Goal: Task Accomplishment & Management: Manage account settings

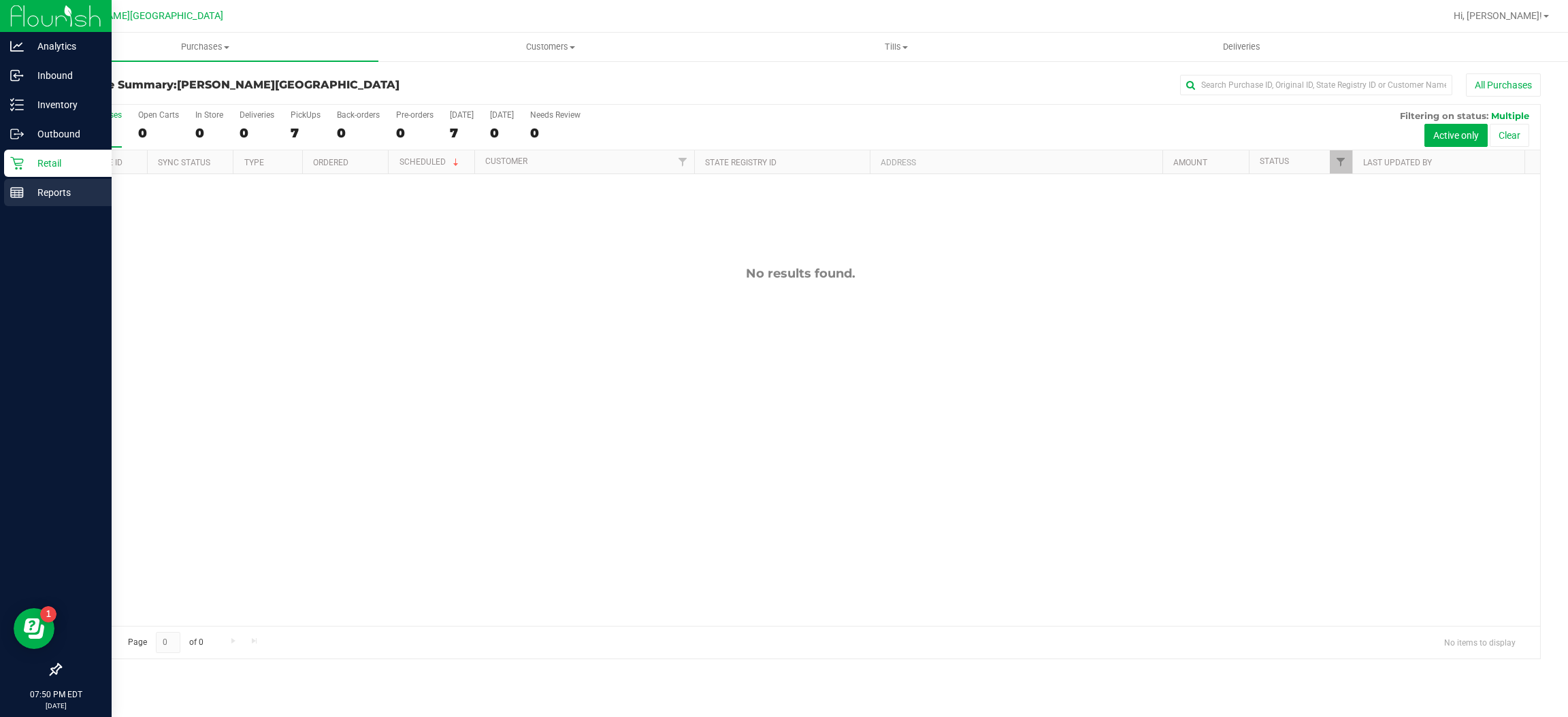
click at [42, 179] on div "Reports" at bounding box center [57, 192] width 107 height 27
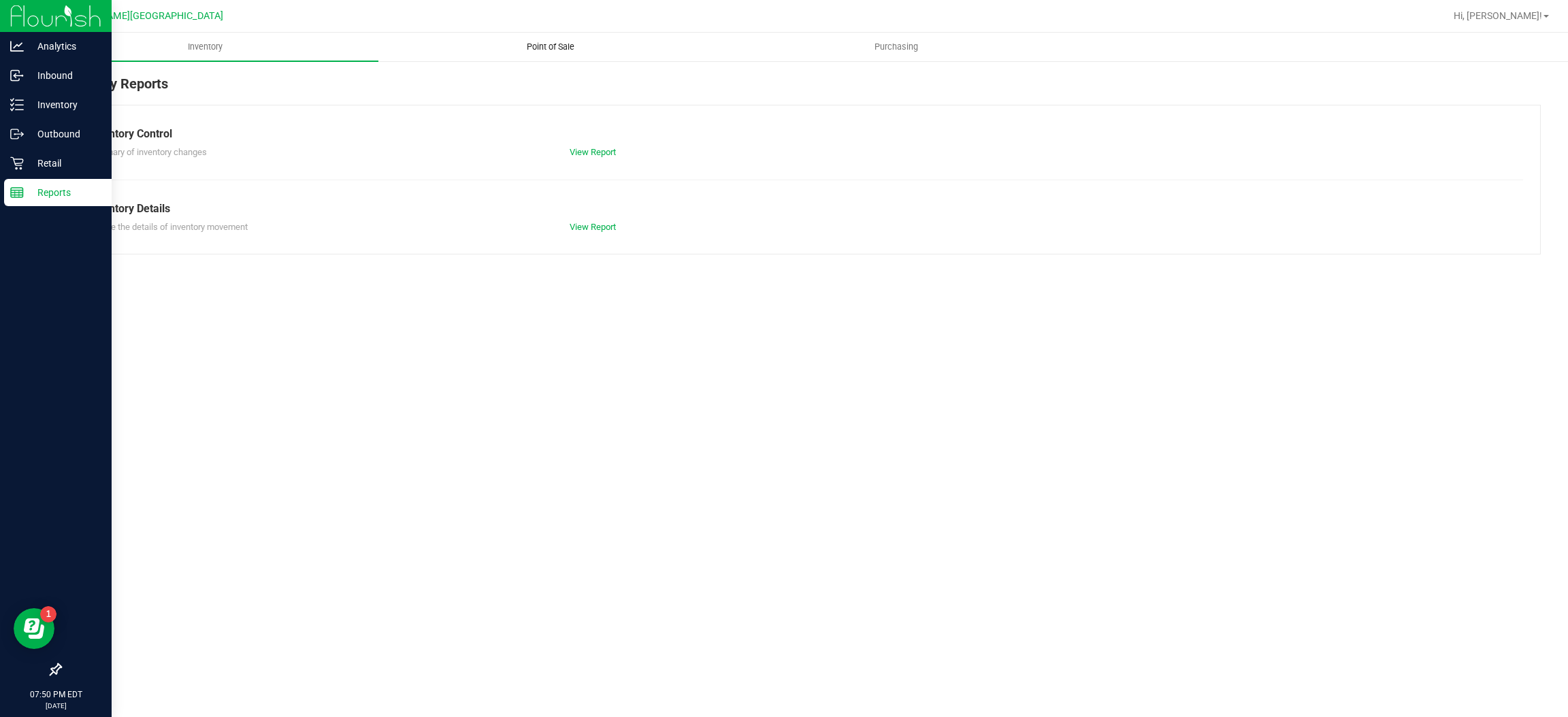
click at [568, 37] on uib-tab-heading "Point of Sale" at bounding box center [551, 47] width 345 height 27
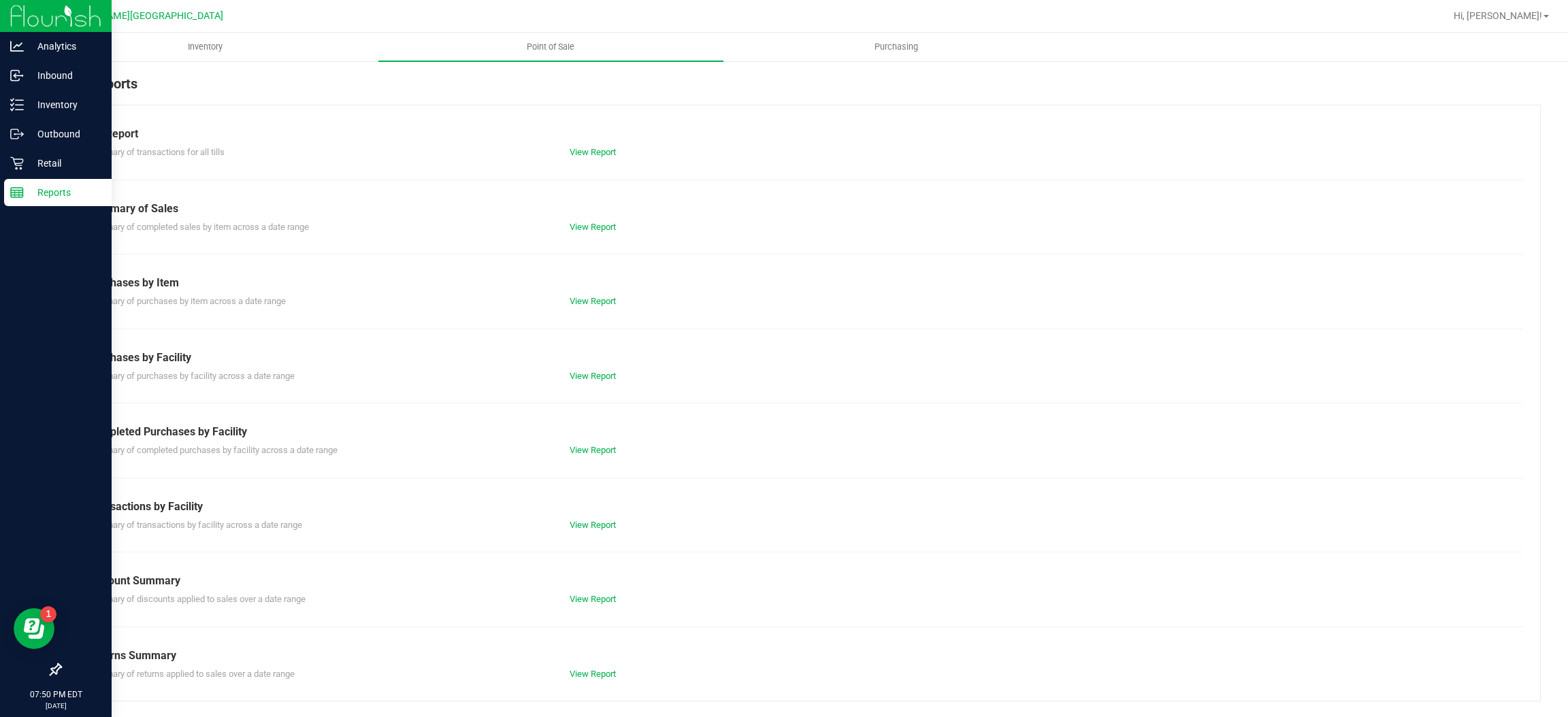
click at [614, 145] on div "View Report" at bounding box center [800, 152] width 482 height 13
click at [609, 150] on link "View Report" at bounding box center [593, 152] width 47 height 10
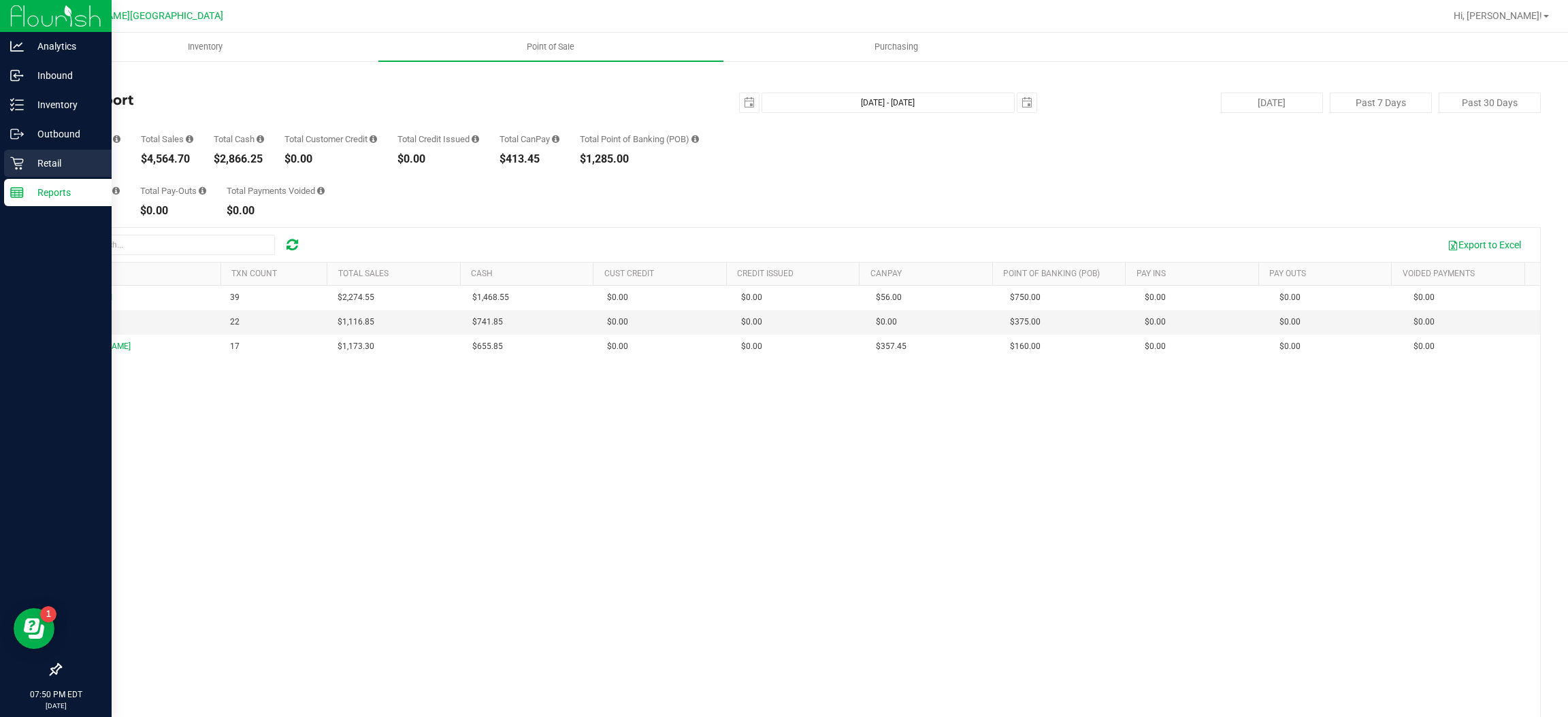
click at [55, 155] on p "Retail" at bounding box center [65, 164] width 81 height 17
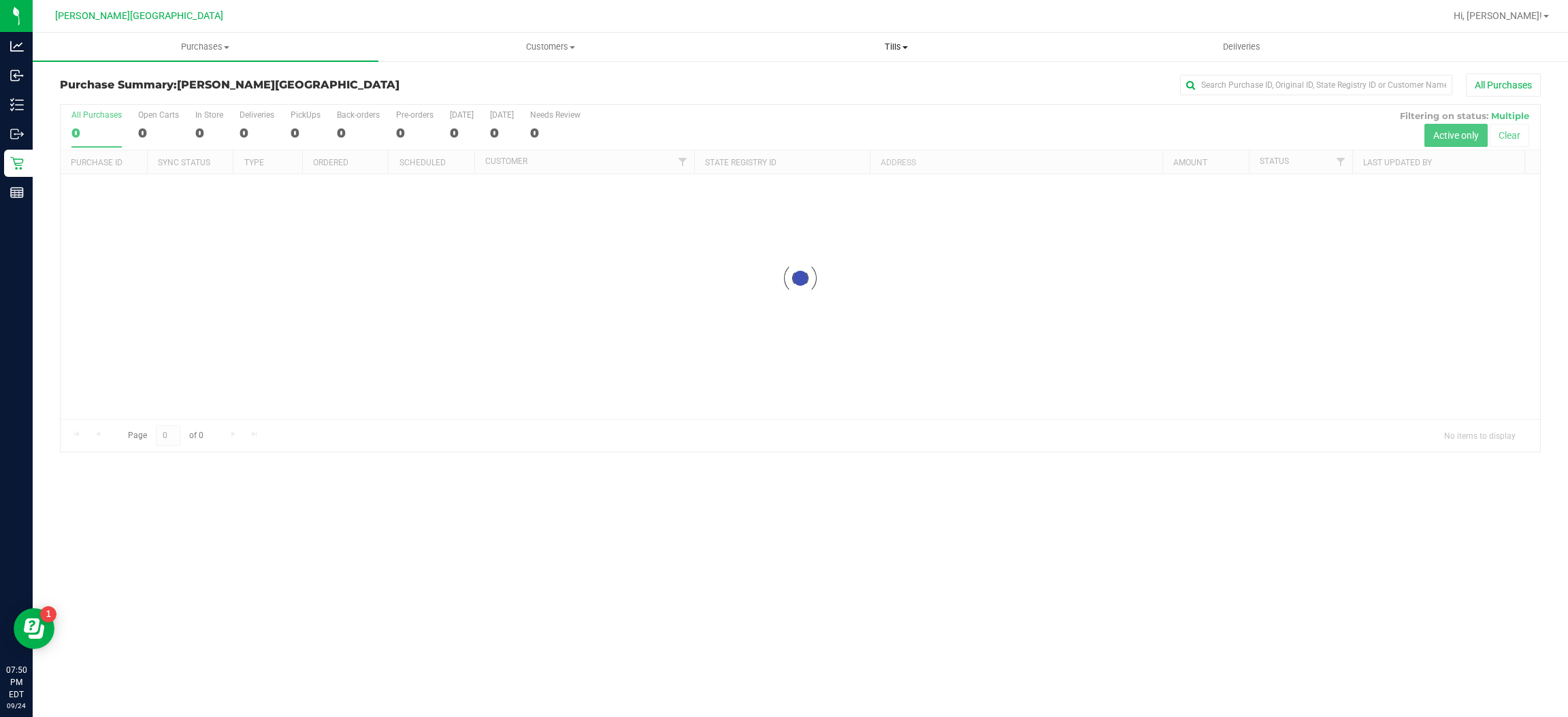
click at [876, 47] on span "Tills" at bounding box center [897, 47] width 345 height 12
click at [791, 79] on span "Manage tills" at bounding box center [769, 82] width 92 height 12
click at [803, 84] on span "Manage tills" at bounding box center [769, 82] width 92 height 12
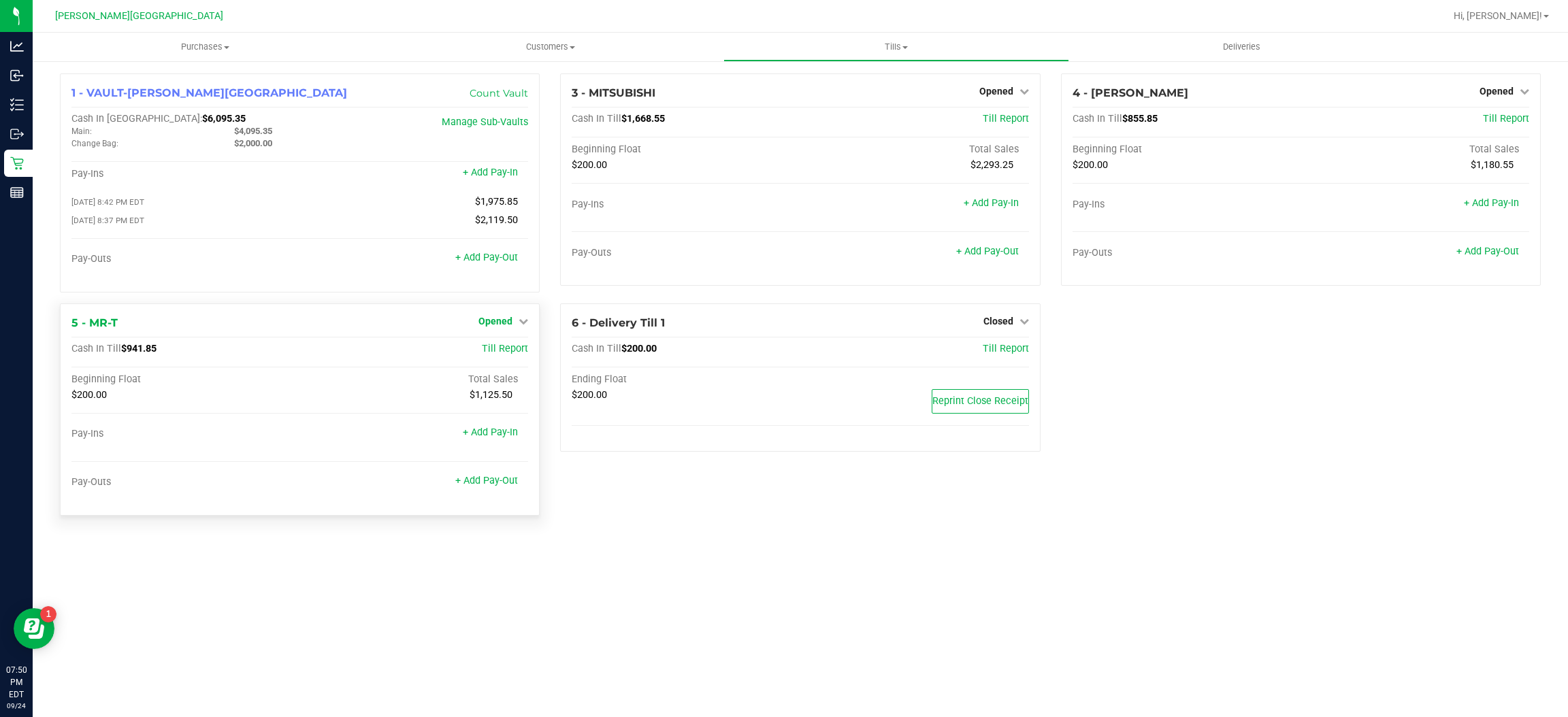
click at [489, 326] on span "Opened" at bounding box center [495, 321] width 34 height 11
click at [494, 352] on link "Close Till" at bounding box center [498, 349] width 37 height 11
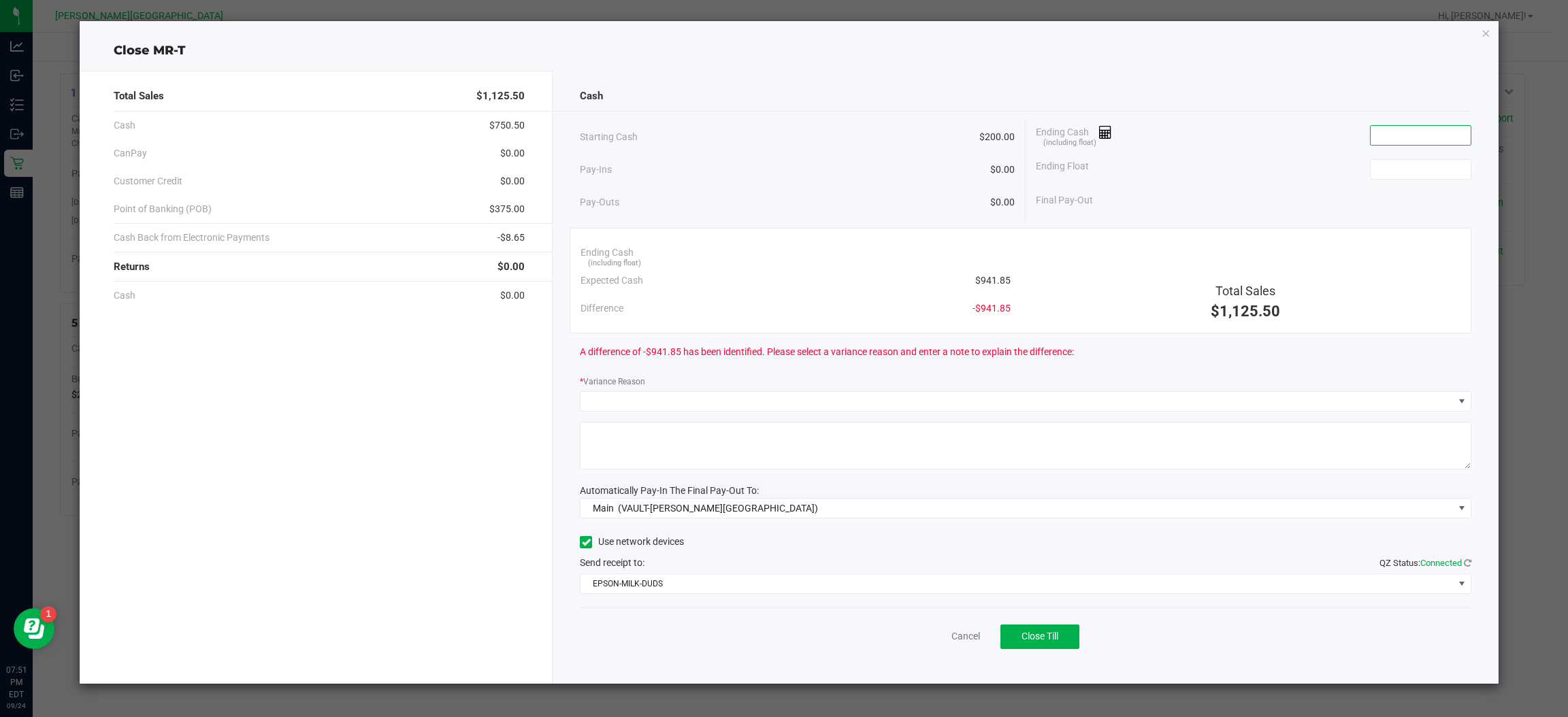
click at [1440, 140] on input at bounding box center [1421, 135] width 100 height 19
type input "$914.85"
click at [1447, 167] on input at bounding box center [1421, 169] width 100 height 19
type input "$200.00"
click at [1427, 202] on div "Final Pay-Out $714.85" at bounding box center [1254, 200] width 435 height 28
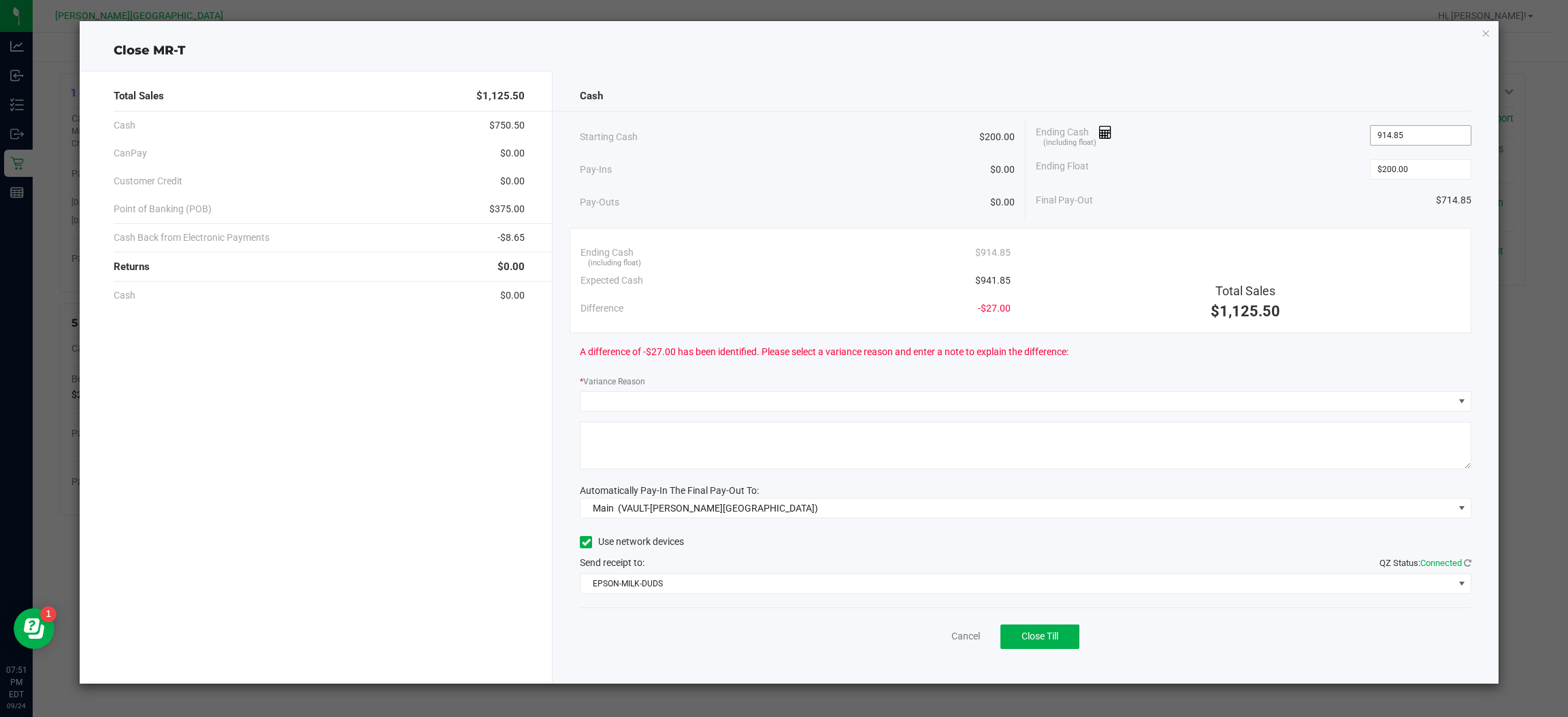
click at [1389, 130] on input "914.85" at bounding box center [1421, 135] width 100 height 19
click at [1398, 137] on input "914.85" at bounding box center [1421, 135] width 100 height 19
click at [1389, 134] on input "914.85" at bounding box center [1421, 135] width 100 height 19
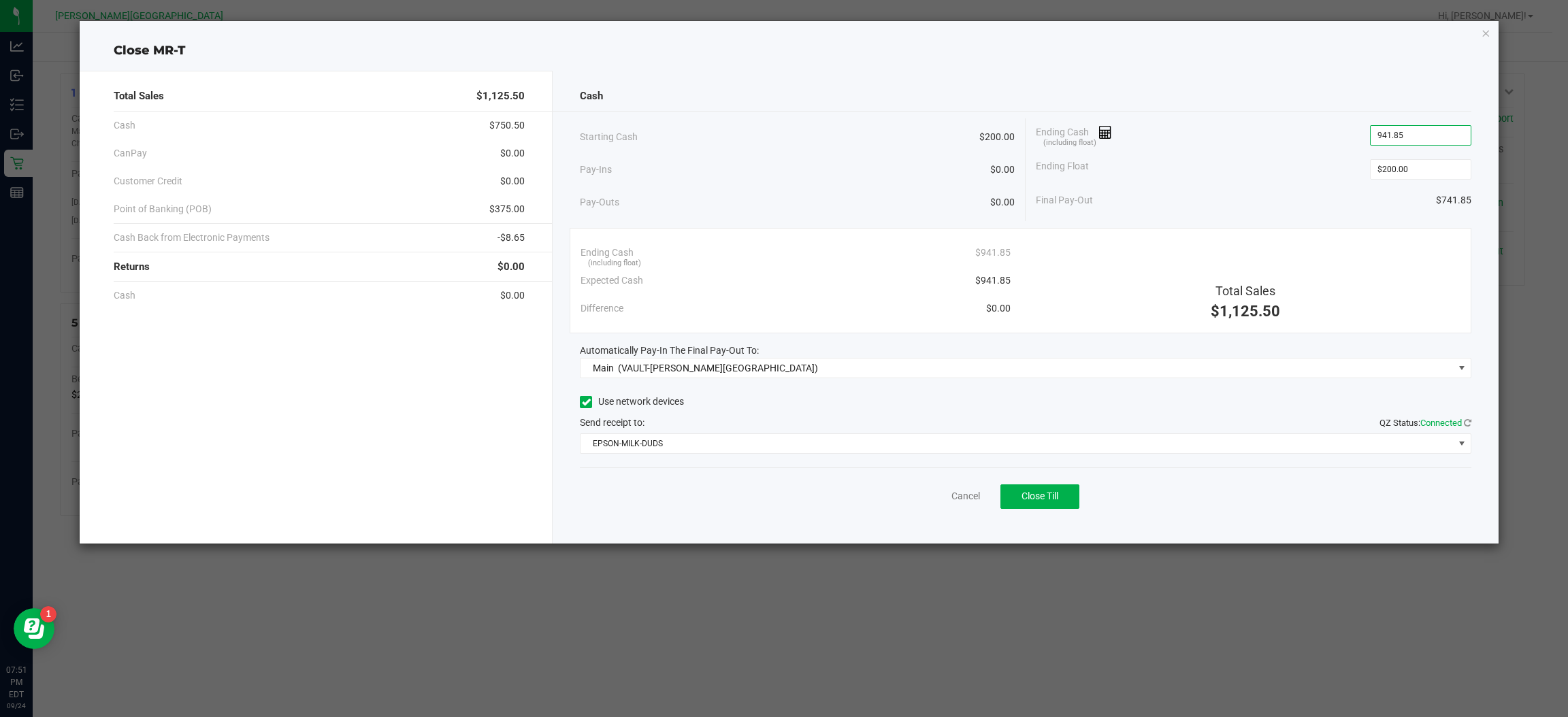
type input "$941.85"
click at [1392, 211] on div "Final Pay-Out $741.85" at bounding box center [1254, 200] width 435 height 28
click at [1024, 488] on button "Close Till" at bounding box center [1040, 496] width 79 height 24
click at [938, 501] on link "Dismiss" at bounding box center [936, 496] width 32 height 14
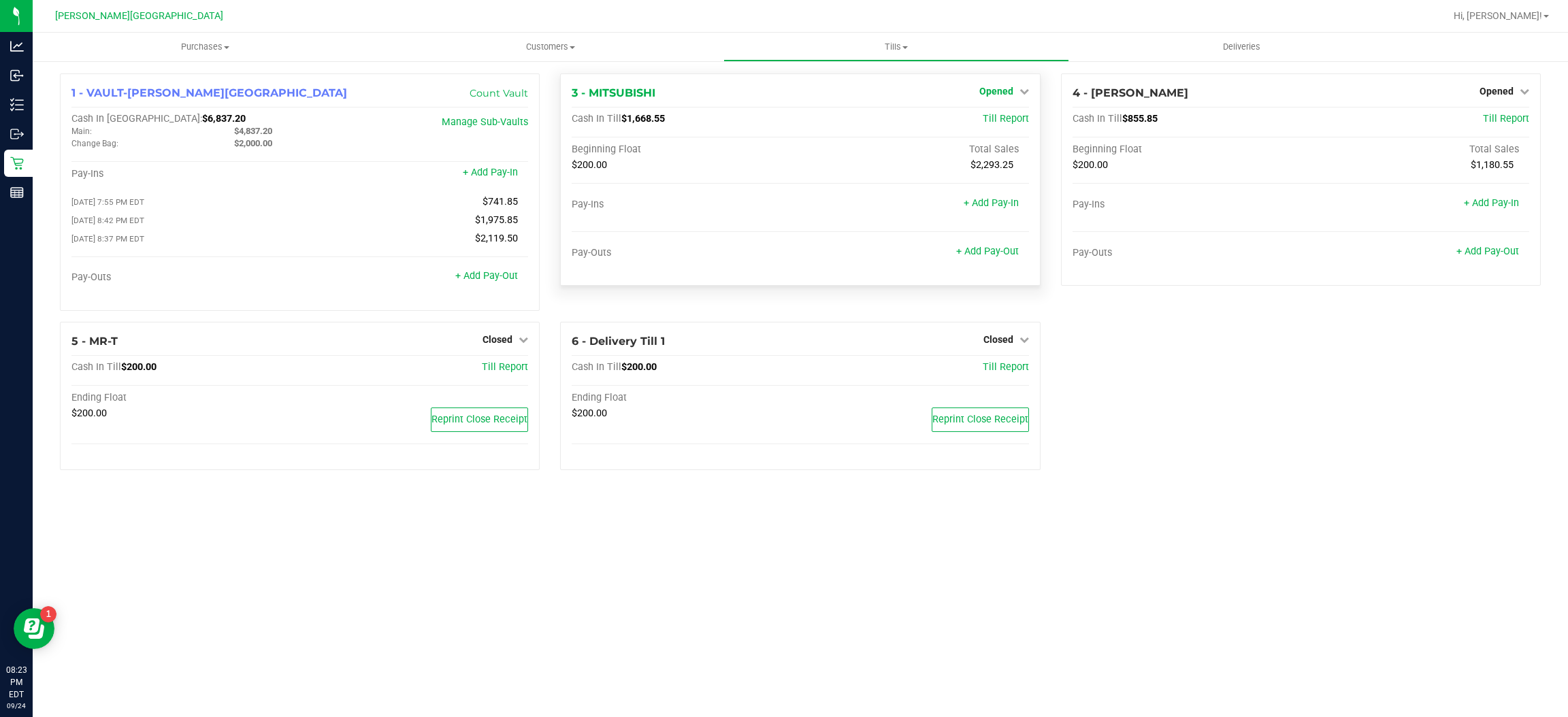
click at [998, 94] on span "Opened" at bounding box center [996, 91] width 34 height 11
click at [1005, 128] on div "Close Till" at bounding box center [997, 120] width 101 height 17
click at [1007, 122] on link "Close Till" at bounding box center [998, 120] width 37 height 11
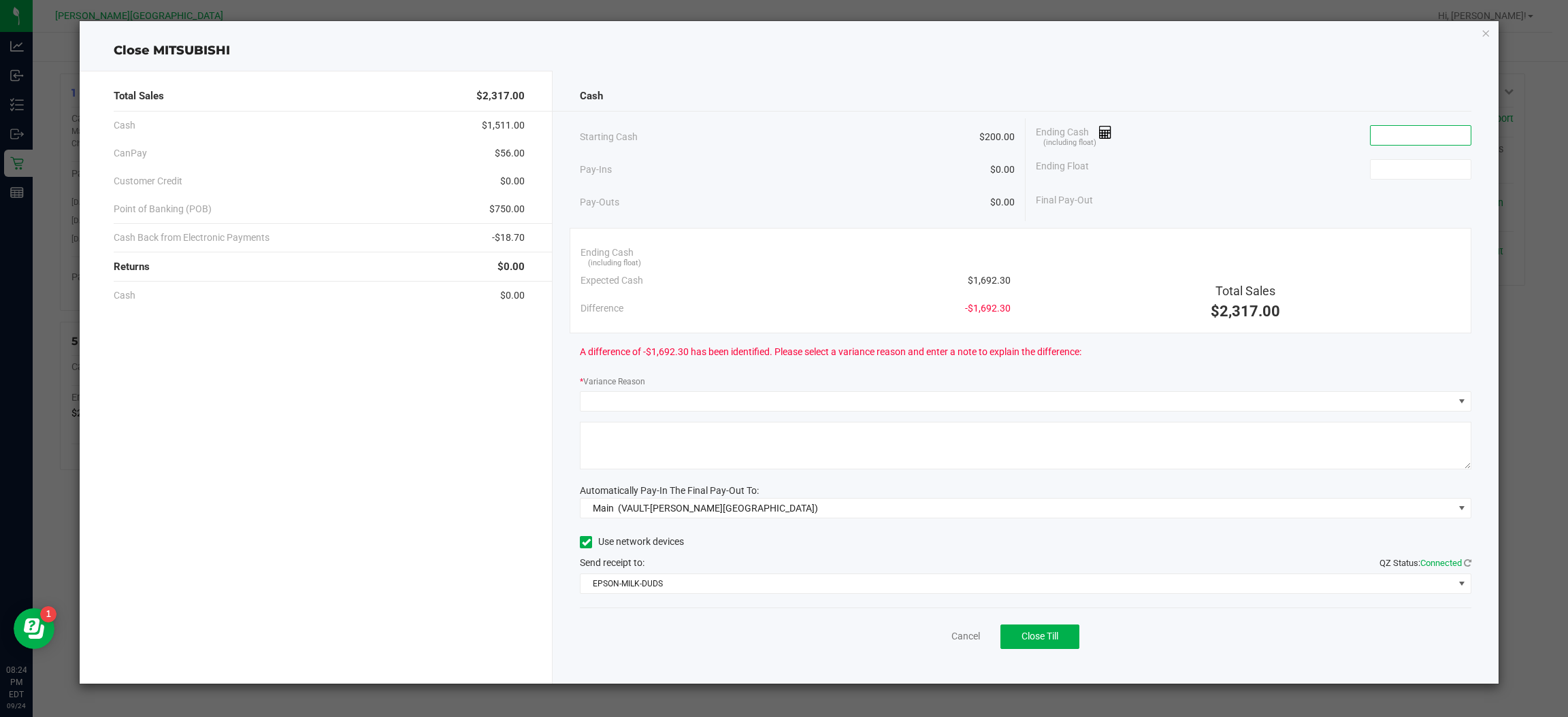
click at [1386, 128] on input at bounding box center [1421, 135] width 100 height 19
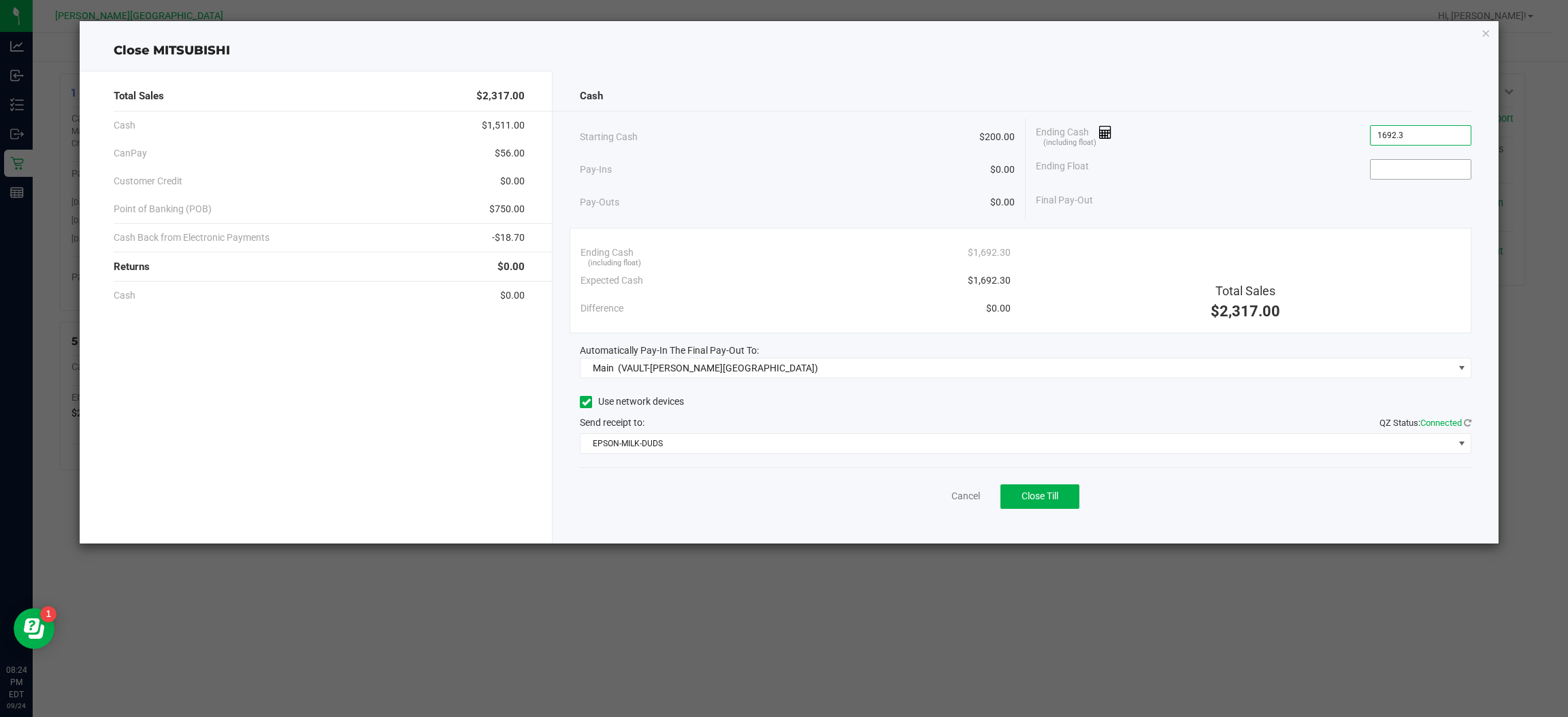
type input "$1,692.30"
click at [1396, 163] on input at bounding box center [1421, 169] width 100 height 19
type input "$200.00"
click at [1365, 192] on div "Final Pay-Out $1,492.30" at bounding box center [1254, 200] width 435 height 28
click at [1052, 498] on span "Close Till" at bounding box center [1040, 496] width 37 height 11
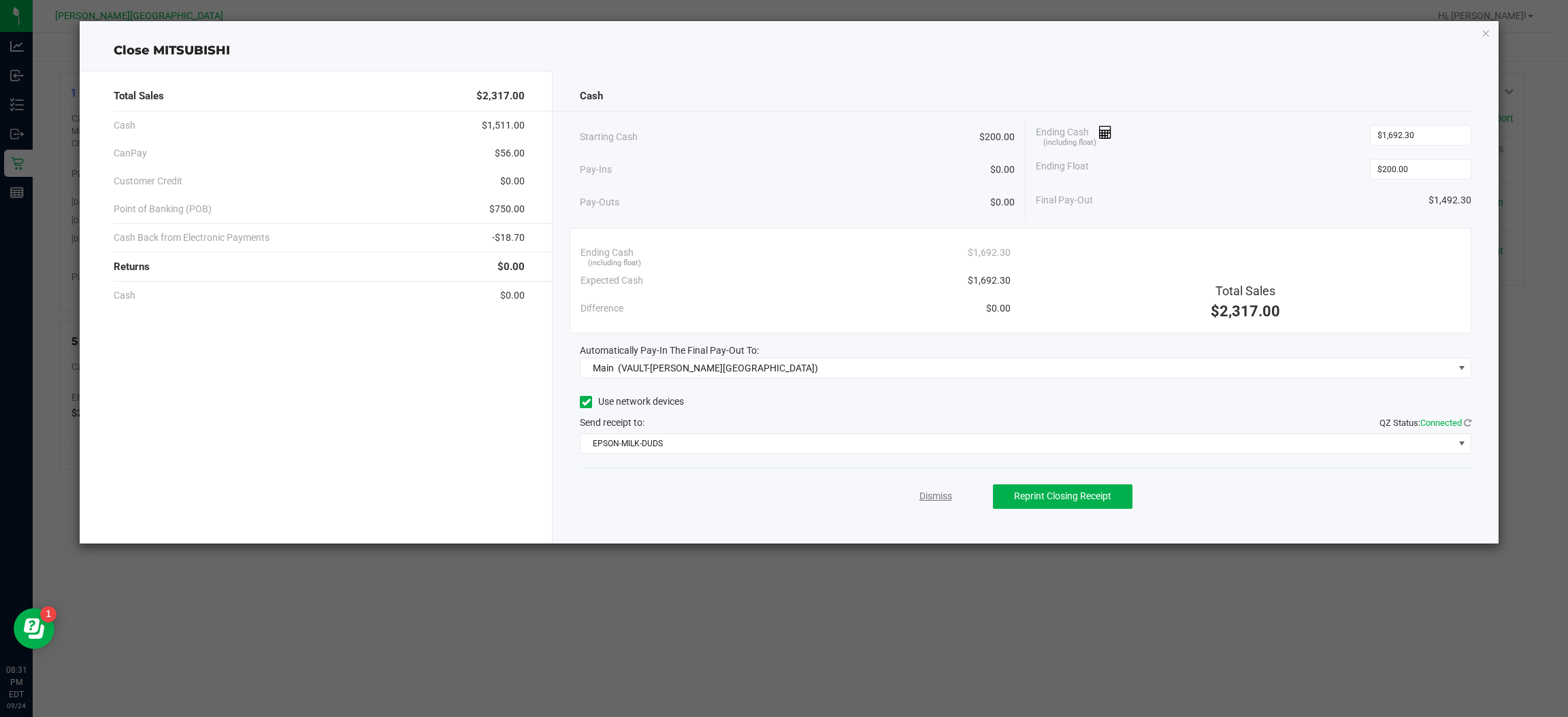
click at [942, 496] on link "Dismiss" at bounding box center [936, 496] width 32 height 14
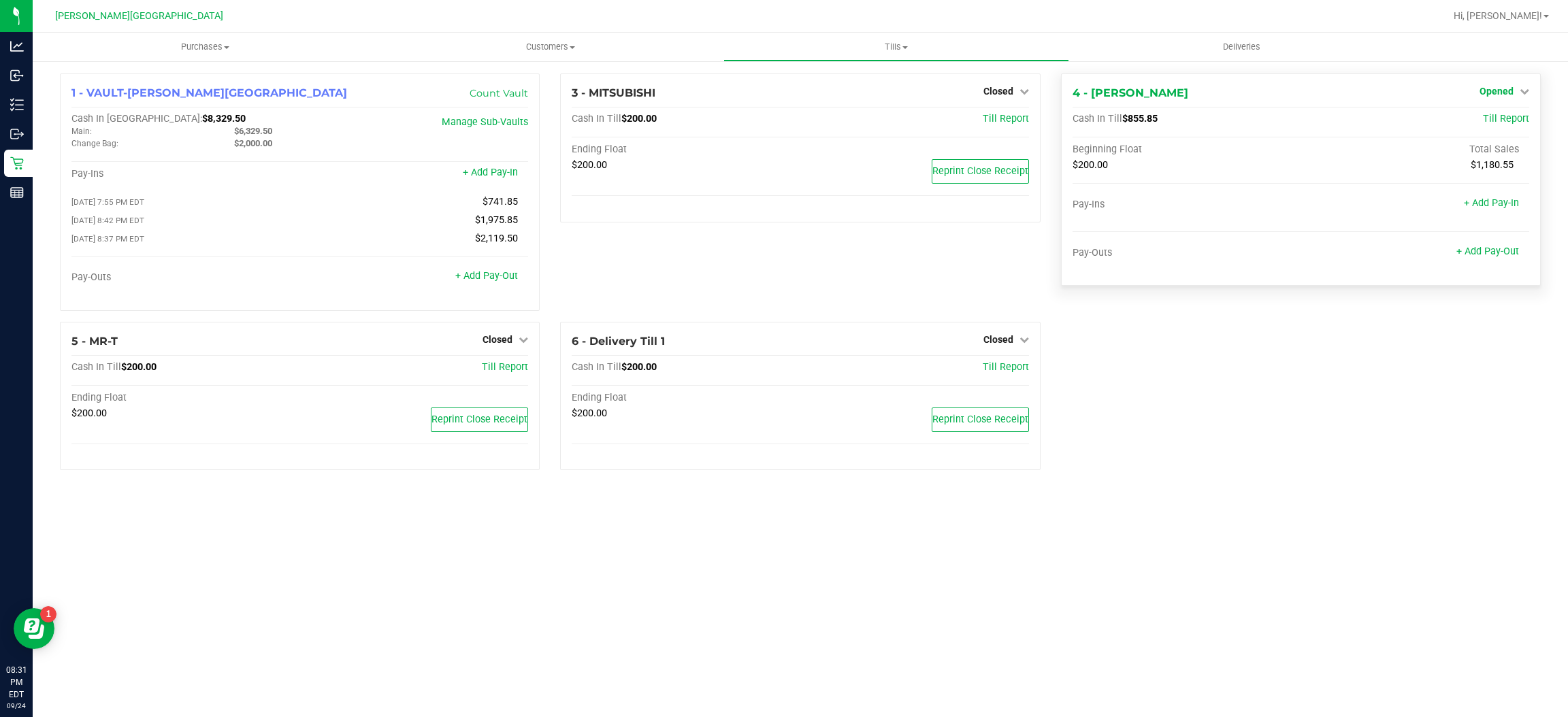
click at [1514, 94] on link "Opened" at bounding box center [1505, 91] width 50 height 11
click at [1501, 122] on link "Close Till" at bounding box center [1498, 120] width 37 height 11
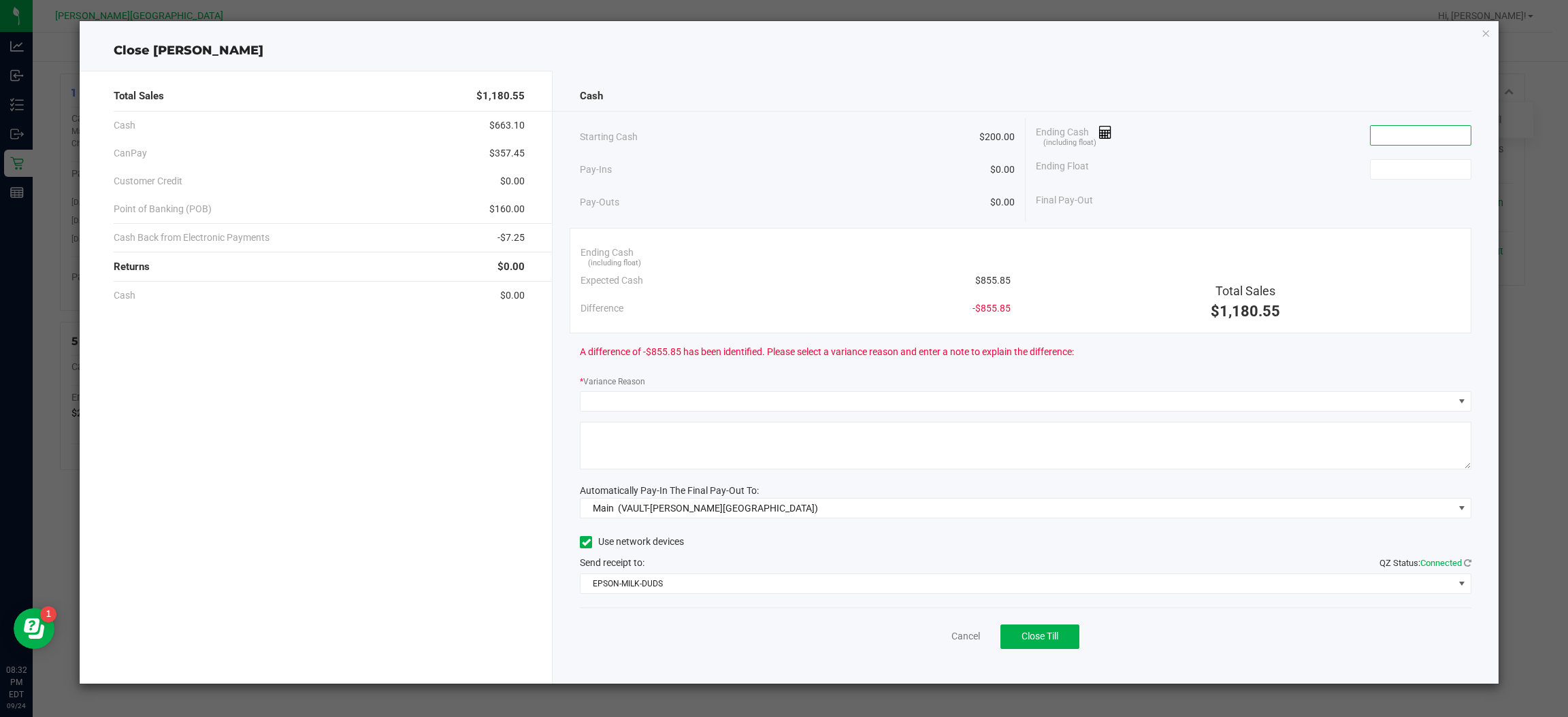
click at [1391, 143] on input at bounding box center [1421, 135] width 100 height 19
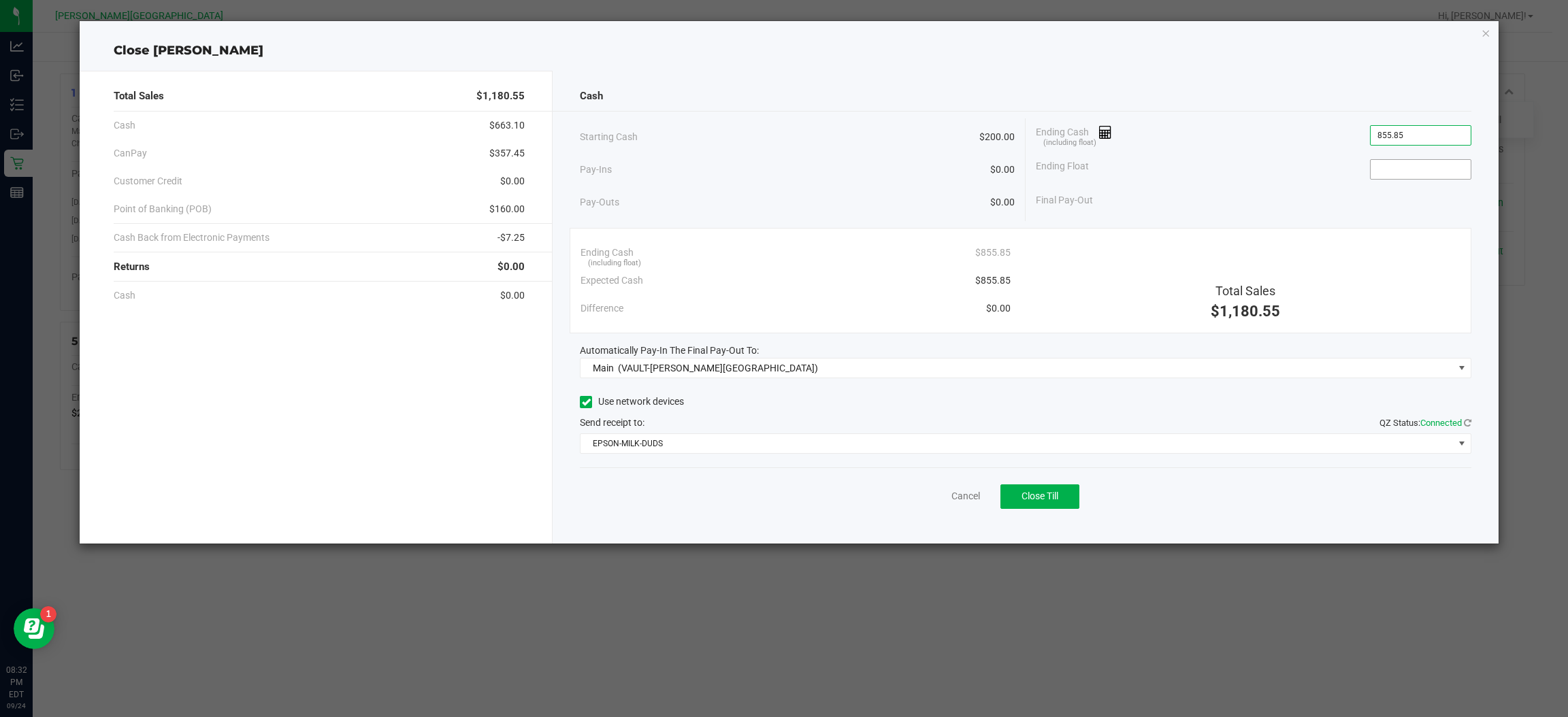
type input "$855.85"
click at [1434, 175] on input at bounding box center [1421, 169] width 100 height 19
type input "$200.00"
click at [1398, 208] on div "Final Pay-Out $655.85" at bounding box center [1254, 200] width 435 height 28
click at [1033, 506] on button "Close Till" at bounding box center [1040, 496] width 79 height 24
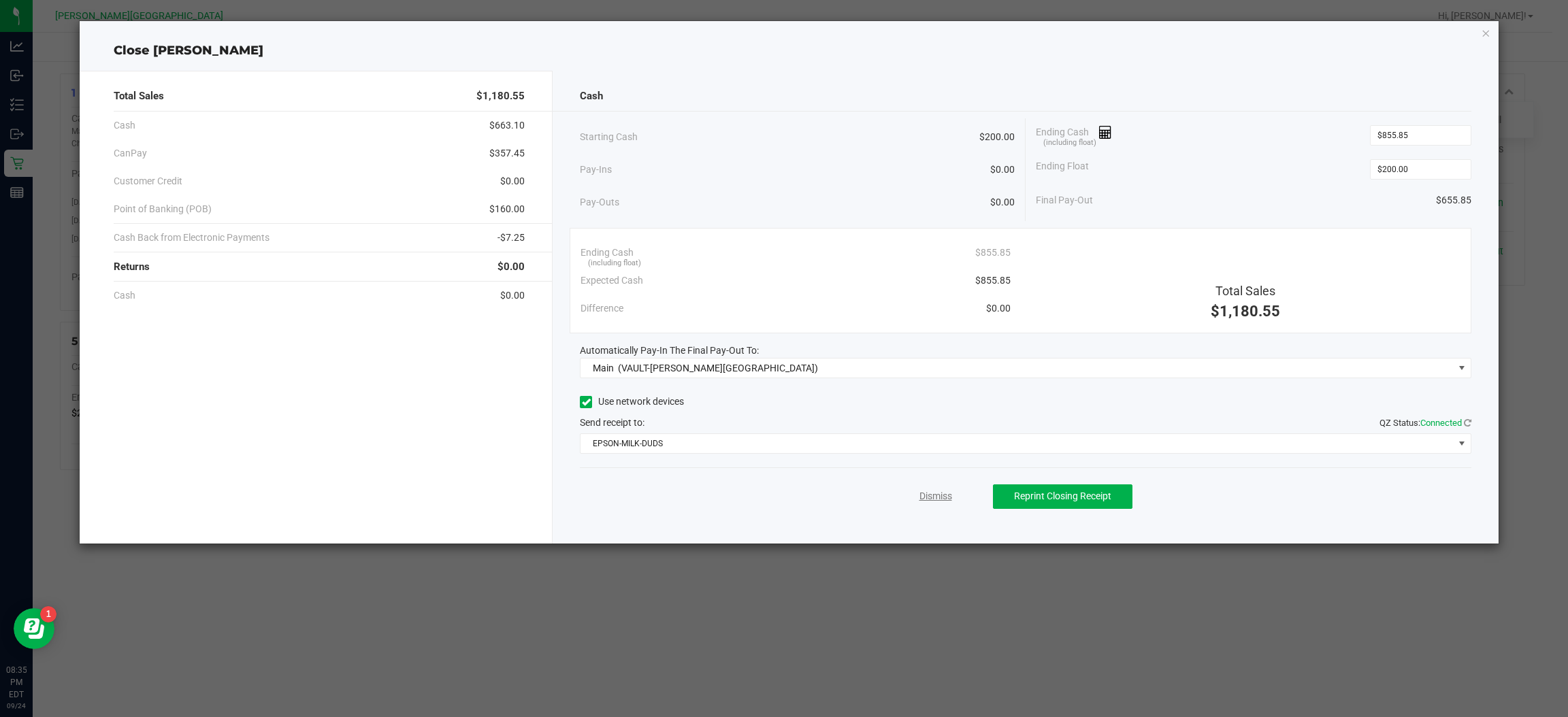
click at [941, 490] on link "Dismiss" at bounding box center [936, 496] width 32 height 14
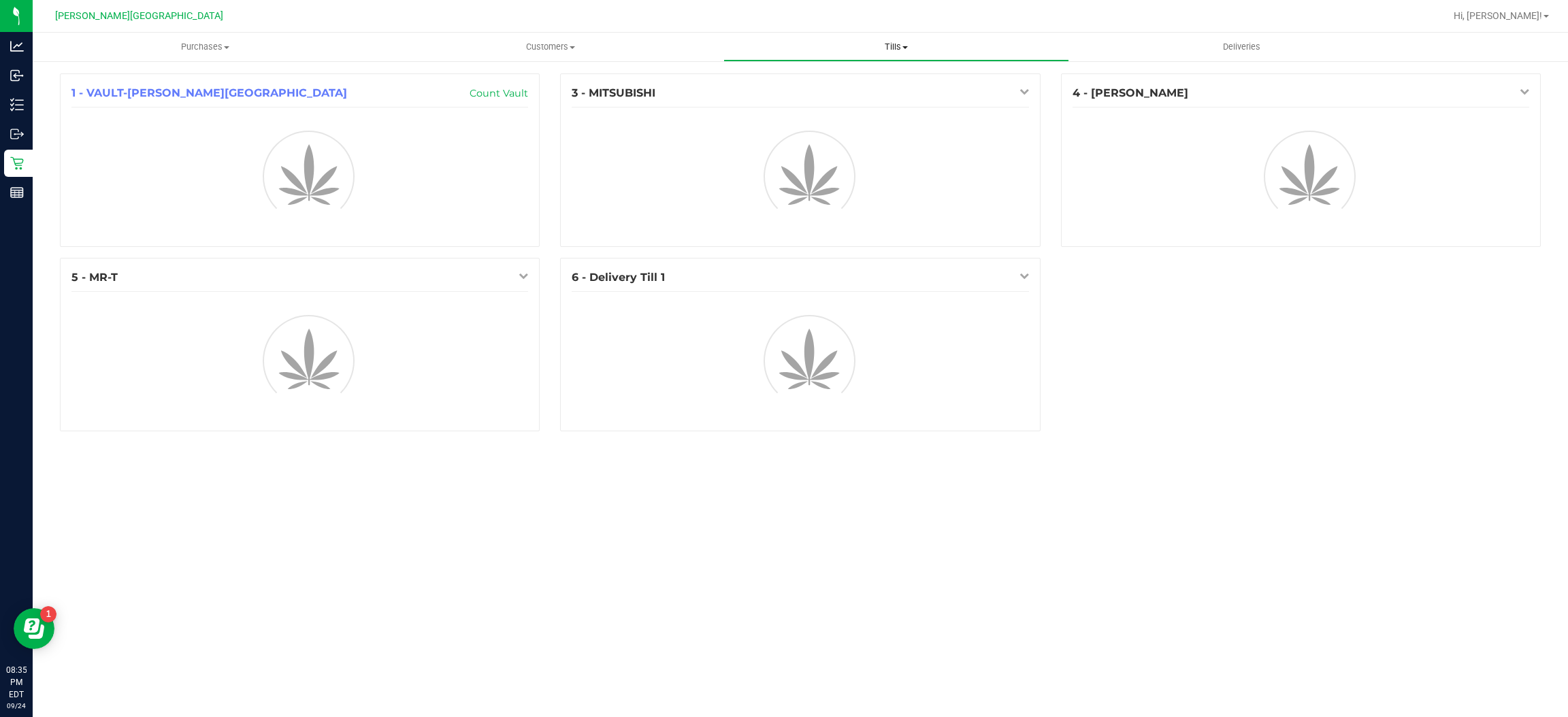
click at [887, 47] on span "Tills" at bounding box center [897, 47] width 345 height 12
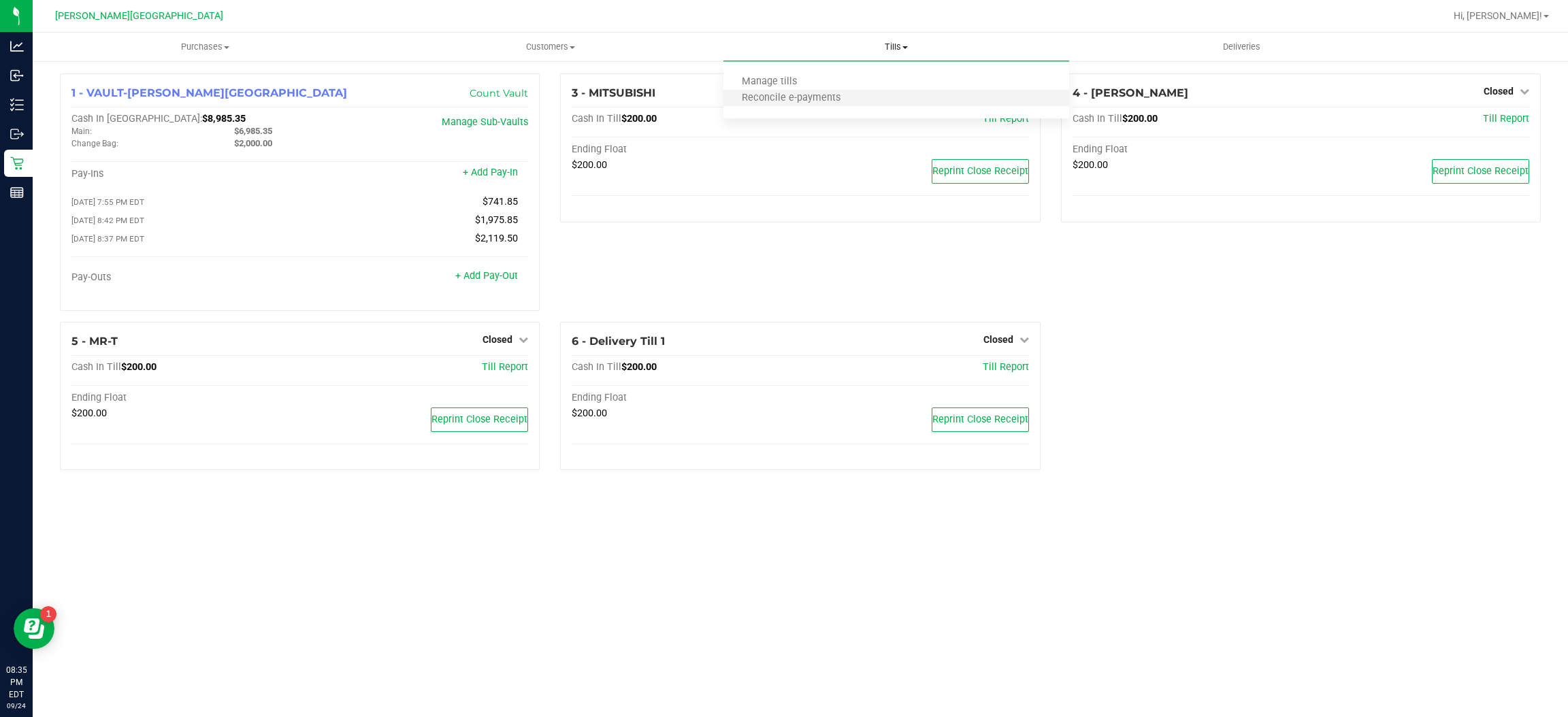
click at [857, 94] on li "Reconcile e-payments" at bounding box center [897, 99] width 346 height 17
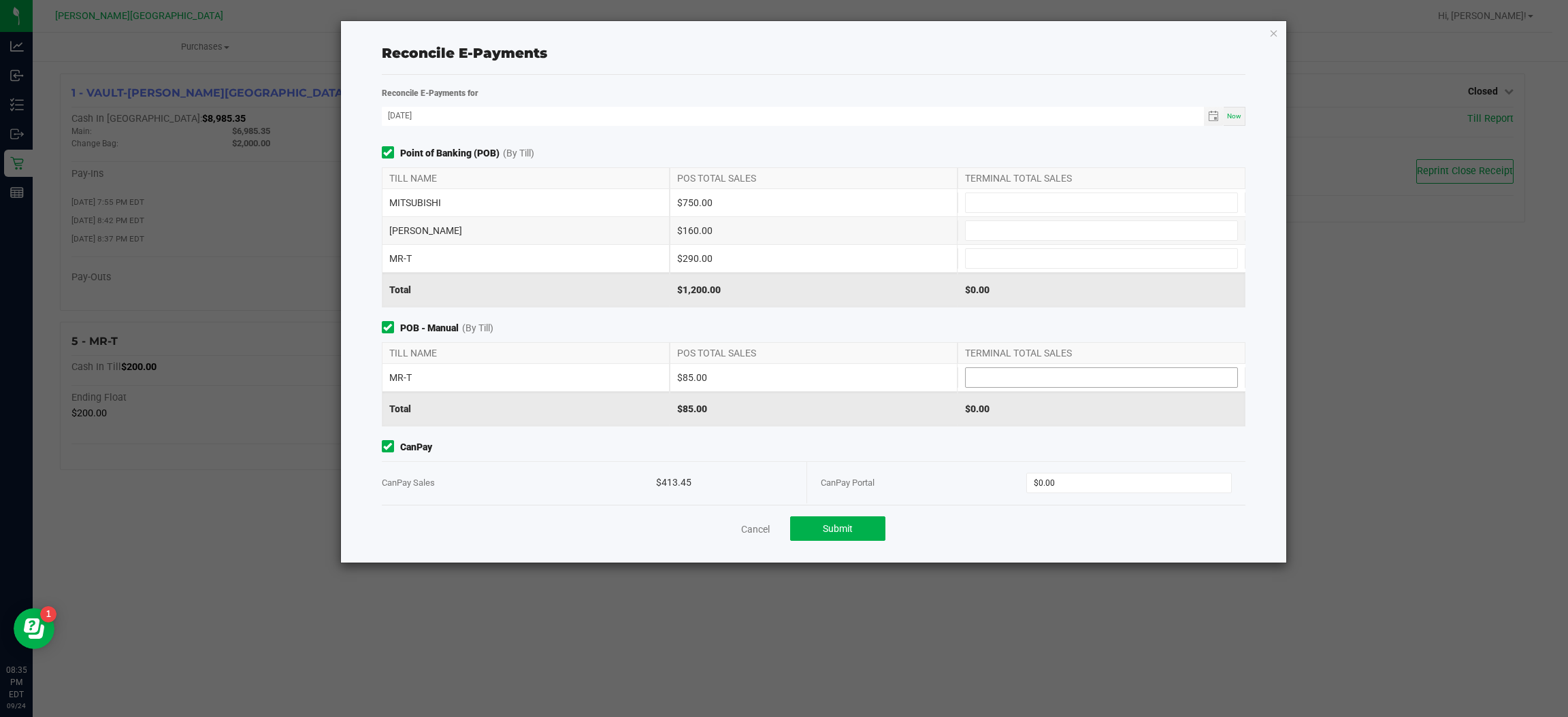
click at [1000, 381] on input at bounding box center [1101, 377] width 272 height 19
type input "$85.00"
click at [995, 265] on input at bounding box center [1101, 258] width 272 height 19
type input "$290.00"
click at [989, 237] on input at bounding box center [1101, 230] width 272 height 19
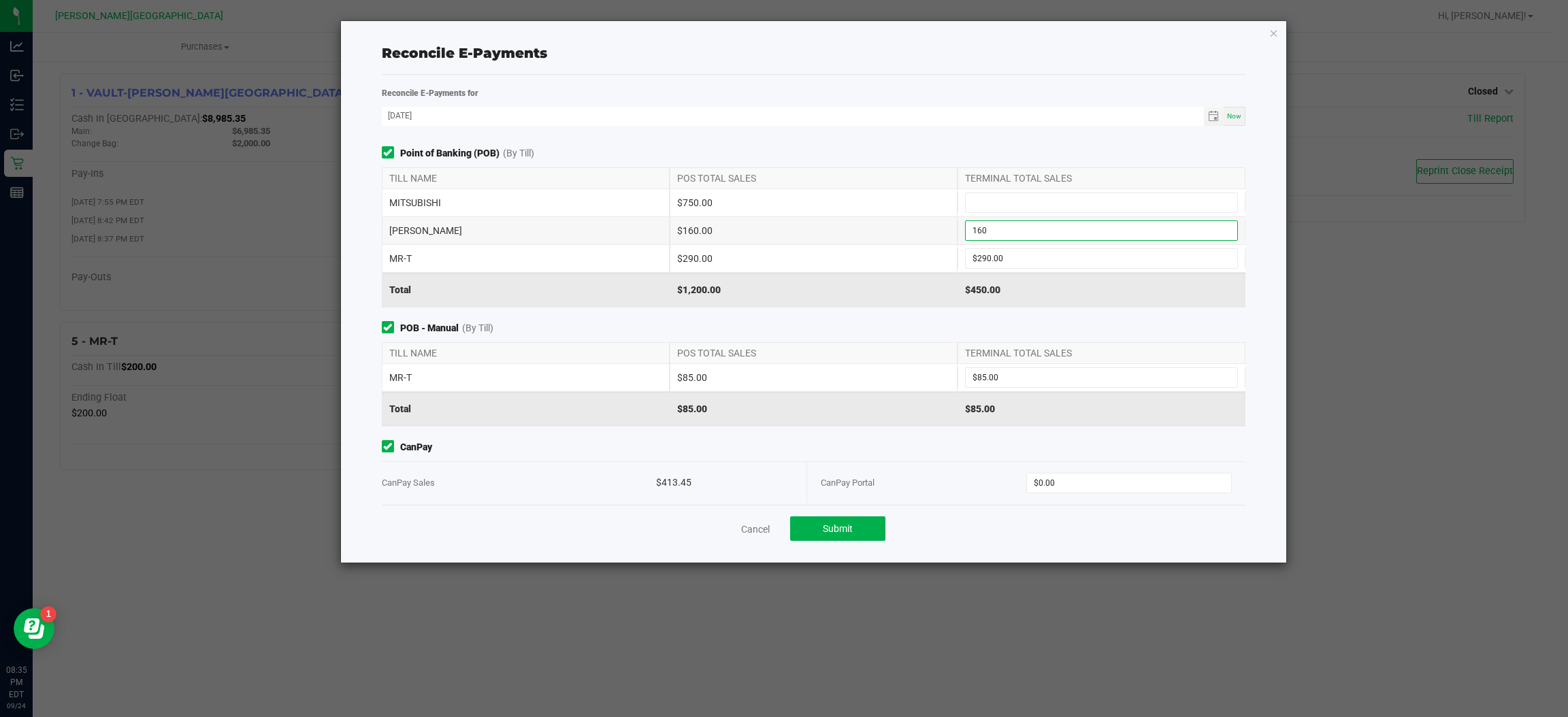
type input "$160.00"
click at [992, 214] on div "MITSUBISHI $750.00" at bounding box center [814, 203] width 864 height 27
click at [995, 209] on input at bounding box center [1101, 203] width 272 height 19
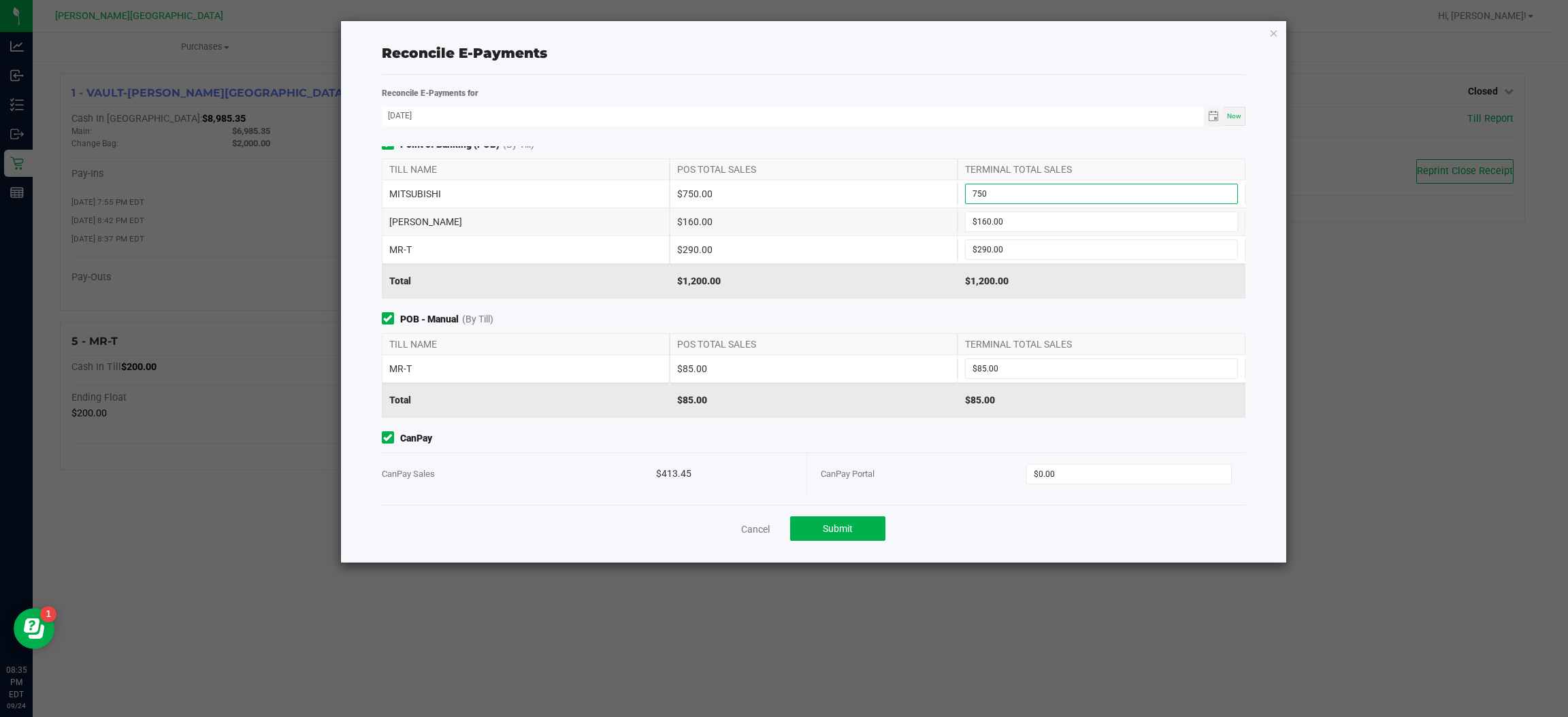
scroll to position [13, 0]
type input "$750.00"
click at [1061, 457] on div "CanPay Portal $0.00" at bounding box center [1026, 470] width 411 height 42
click at [1061, 461] on input "0" at bounding box center [1129, 470] width 204 height 19
type input "$413.45"
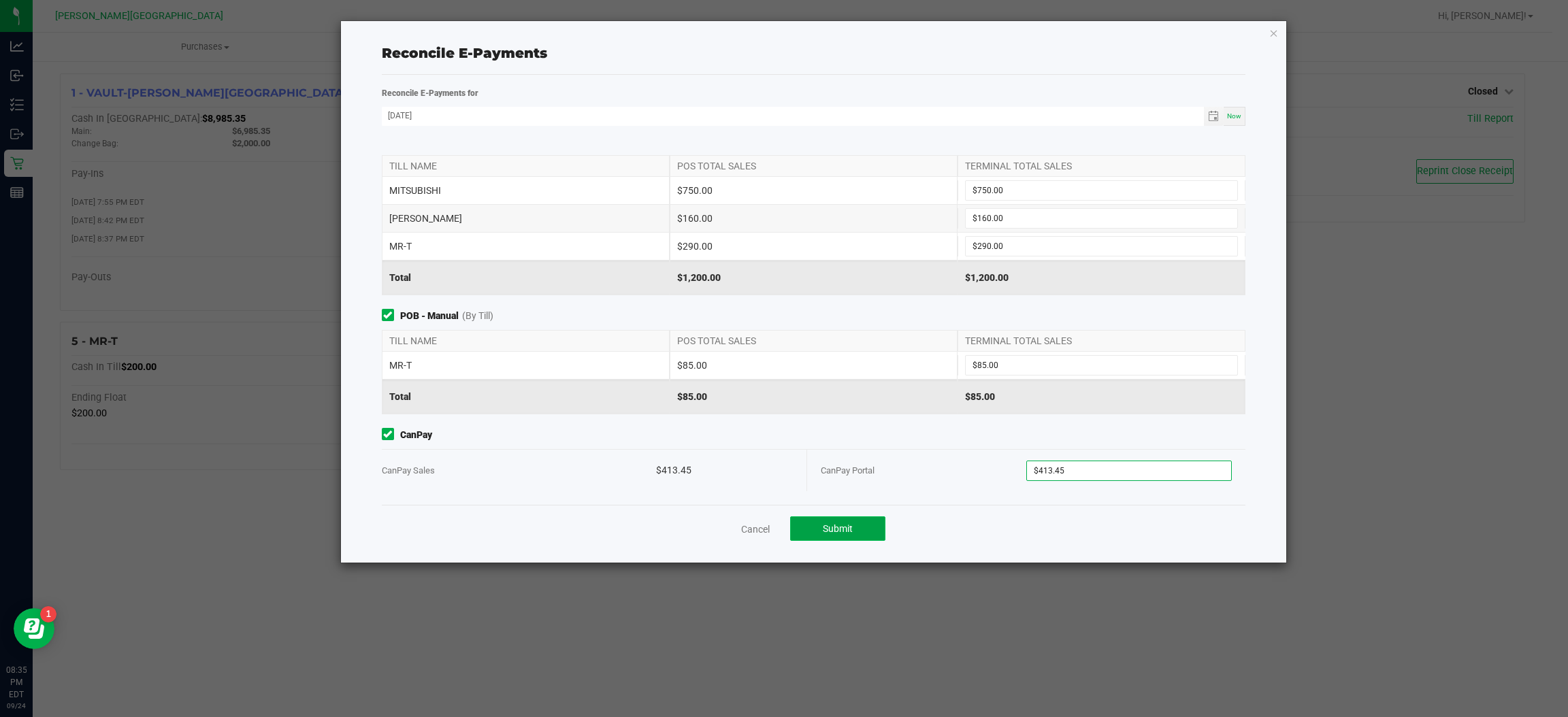
click at [868, 529] on button "Submit" at bounding box center [838, 528] width 96 height 24
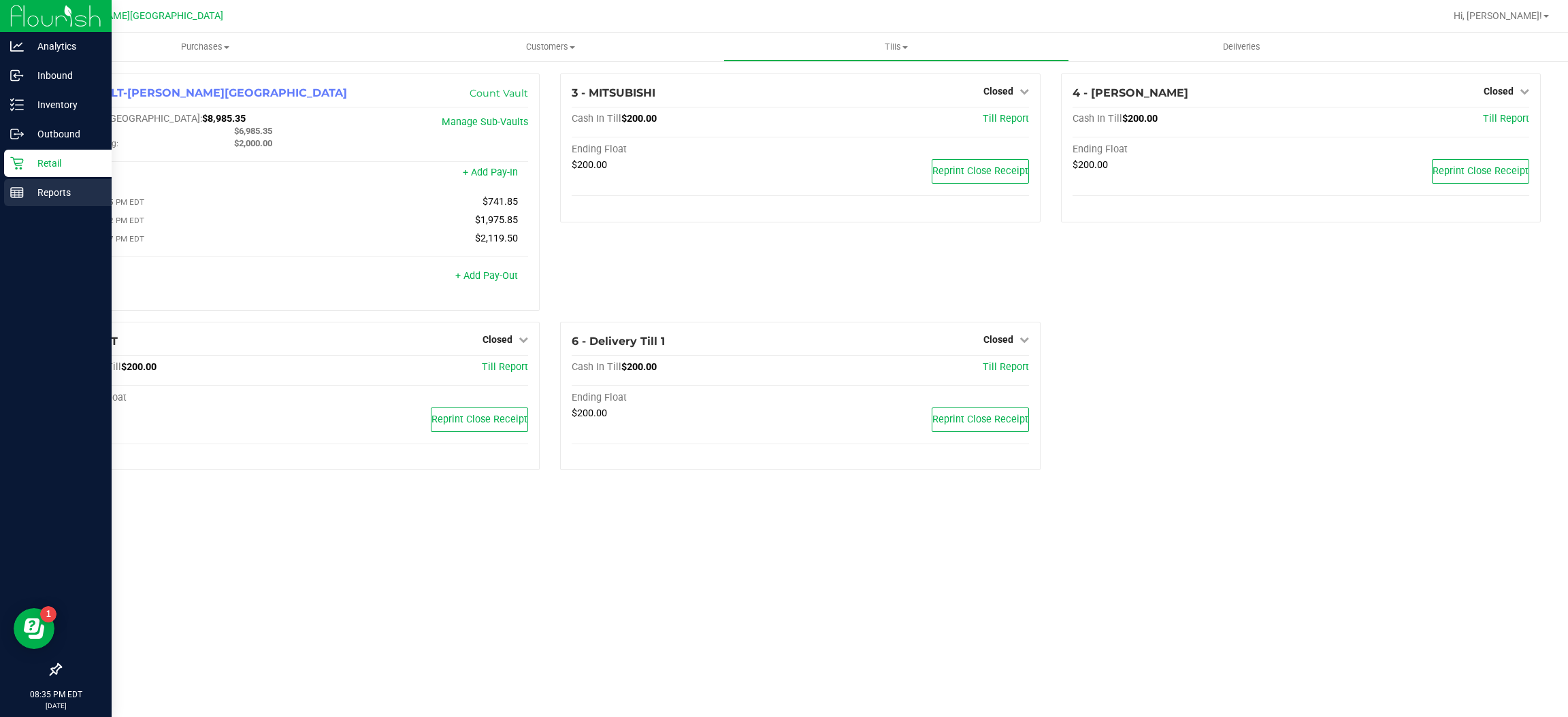
drag, startPoint x: 12, startPoint y: 189, endPoint x: 19, endPoint y: 192, distance: 7.6
click at [10, 189] on icon at bounding box center [17, 193] width 13 height 13
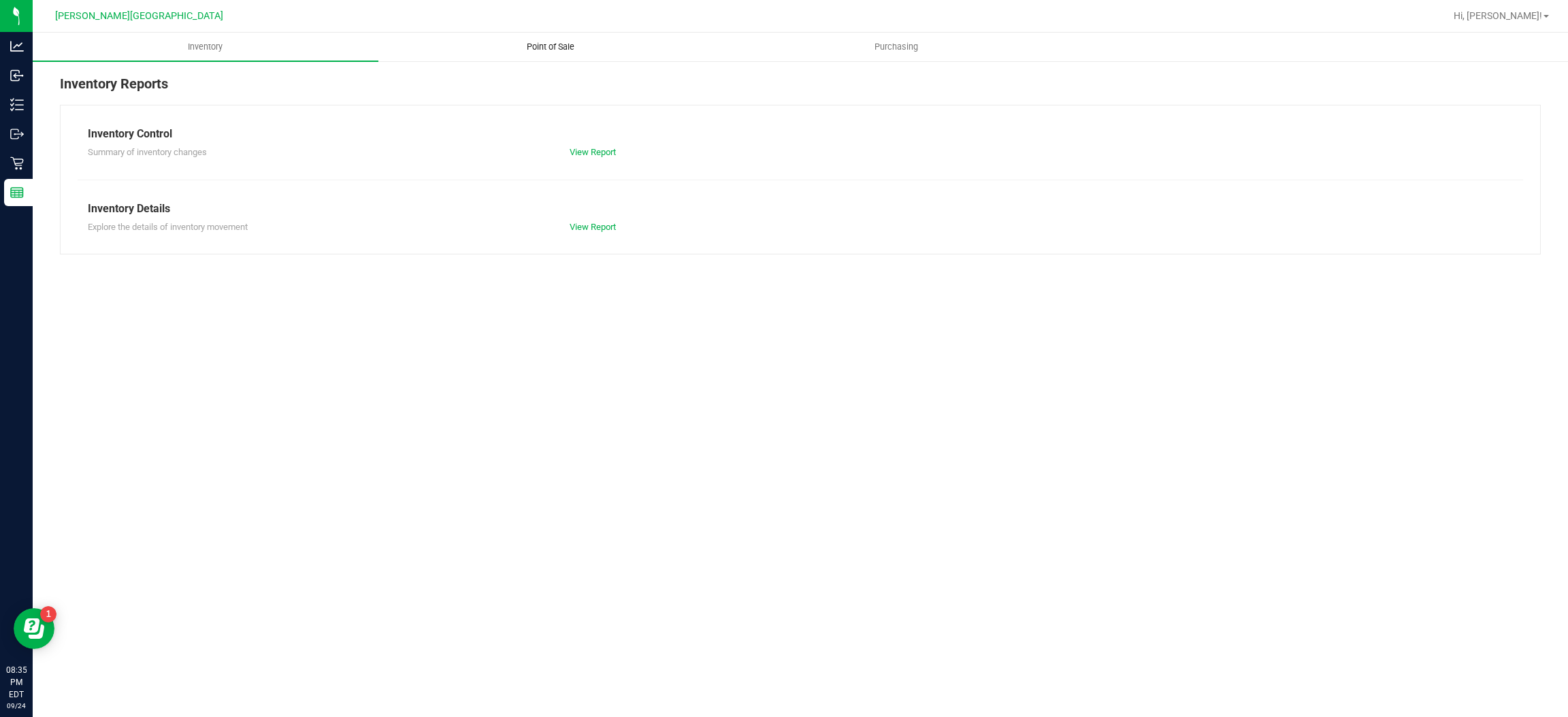
click at [558, 44] on span "Point of Sale" at bounding box center [551, 47] width 85 height 12
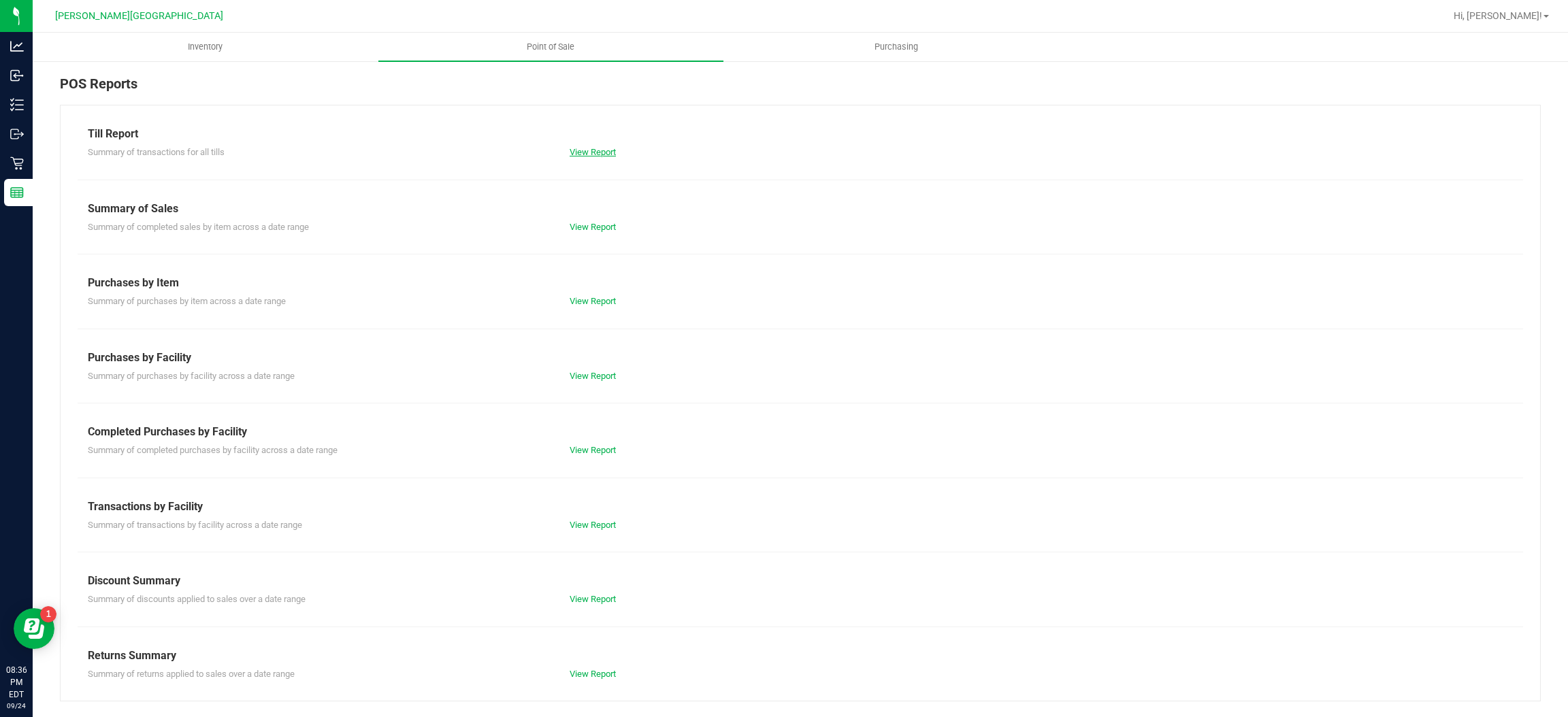
click at [609, 149] on link "View Report" at bounding box center [593, 152] width 47 height 10
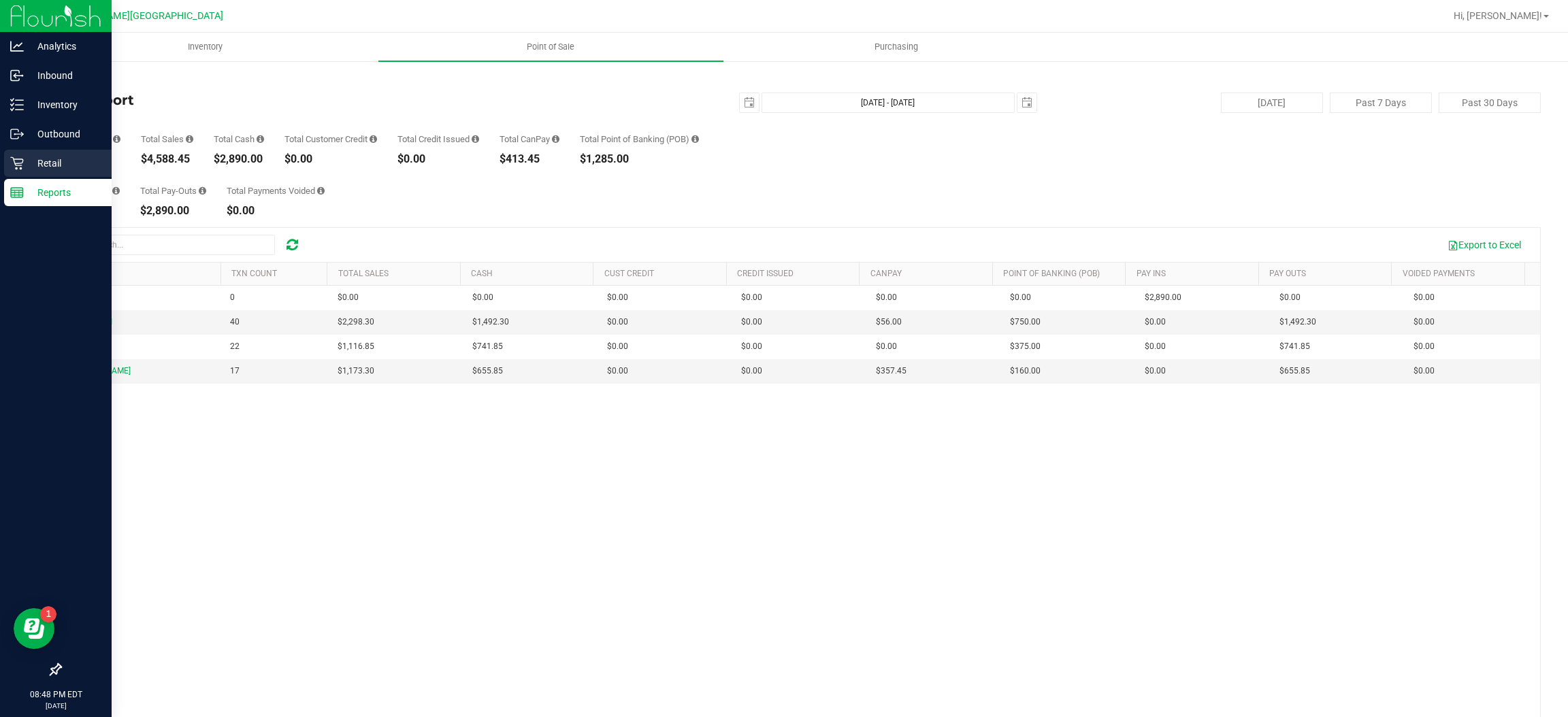
click at [59, 160] on p "Retail" at bounding box center [65, 164] width 81 height 17
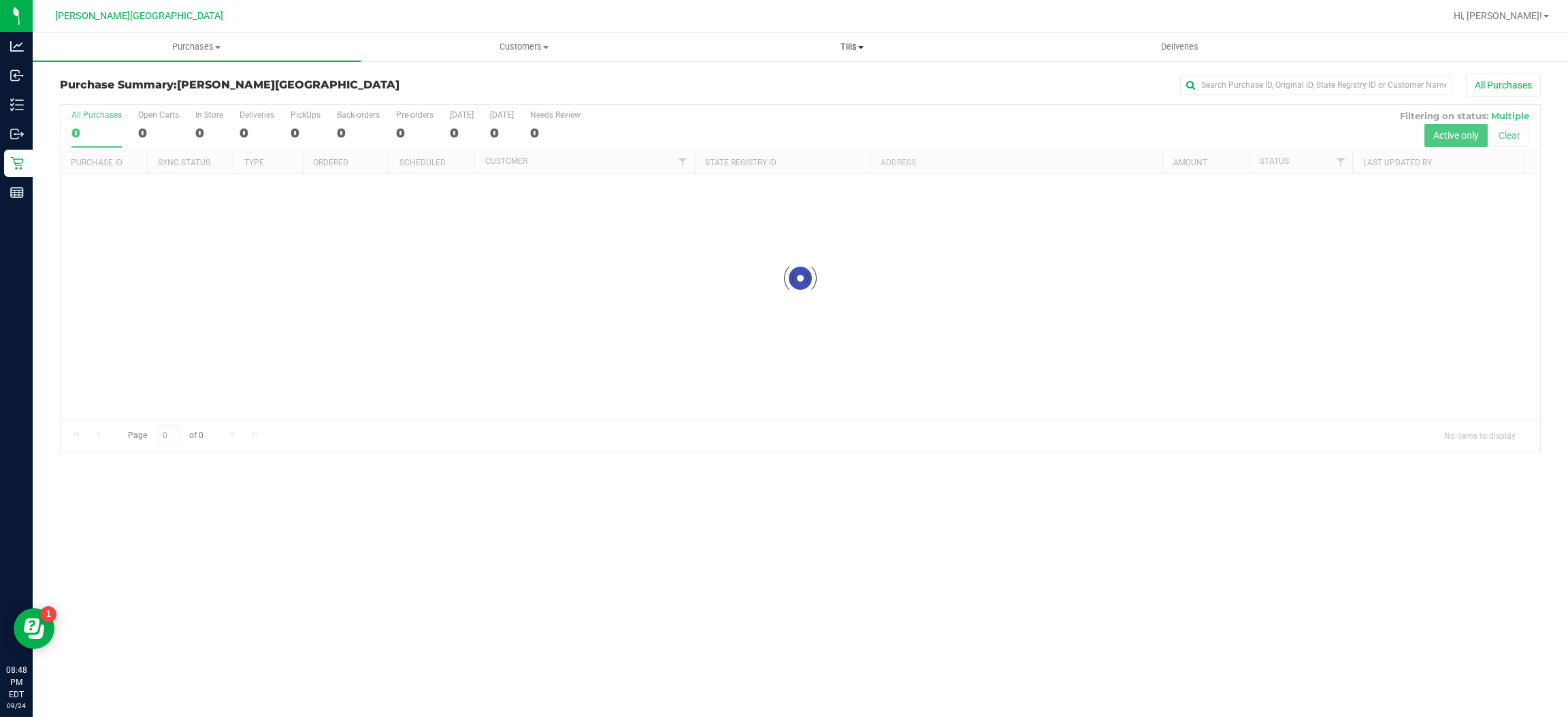
click at [844, 47] on span "Tills" at bounding box center [852, 47] width 327 height 12
click at [769, 76] on span "Manage tills" at bounding box center [734, 82] width 92 height 12
